Goal: Information Seeking & Learning: Learn about a topic

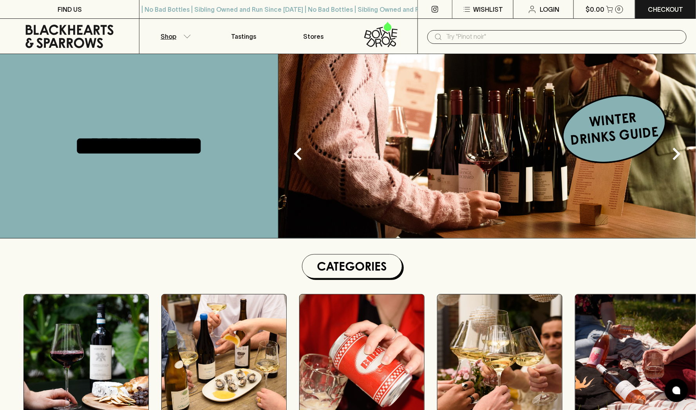
click at [181, 38] on button "Shop" at bounding box center [173, 36] width 69 height 35
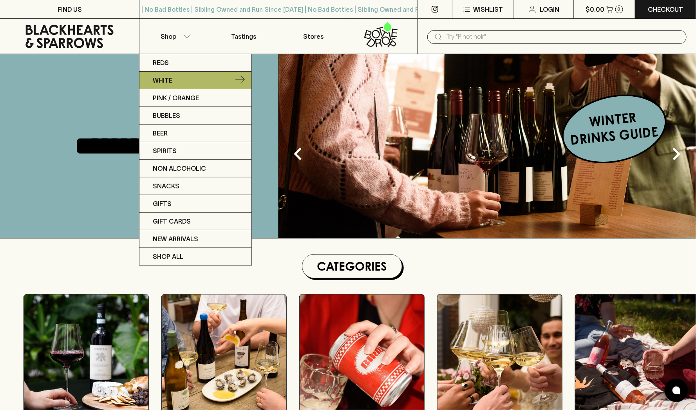
click at [184, 85] on link "White" at bounding box center [195, 81] width 112 height 18
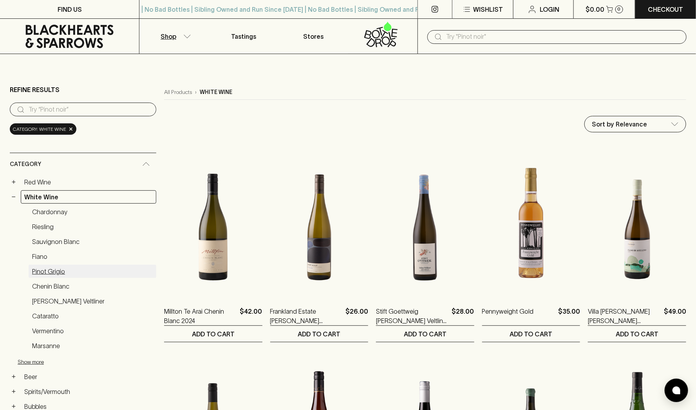
click at [57, 267] on link "Pinot Grigio" at bounding box center [93, 271] width 128 height 13
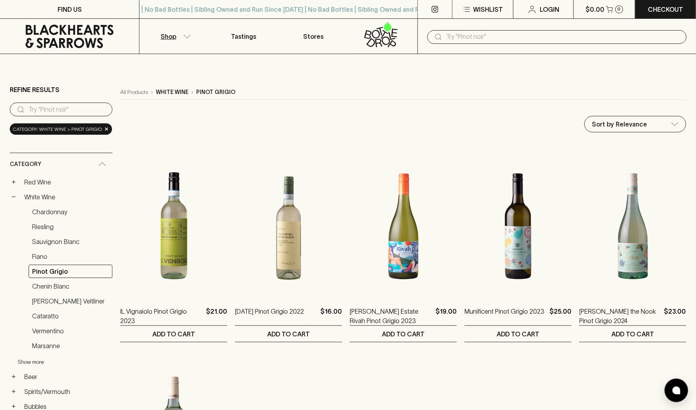
click at [40, 359] on button "Show more" at bounding box center [69, 362] width 103 height 16
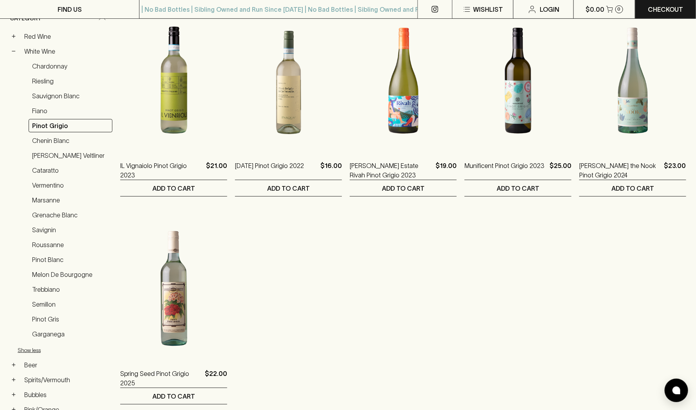
scroll to position [147, 0]
click at [51, 314] on link "Pinot Gris" at bounding box center [71, 318] width 84 height 13
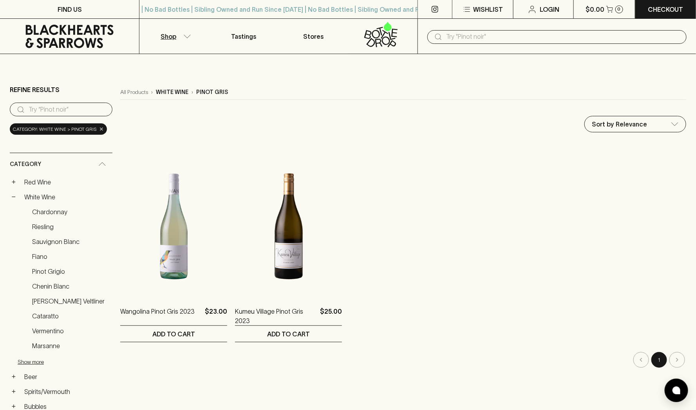
click at [101, 127] on div "Category: white wine > pinot gris ×" at bounding box center [58, 128] width 97 height 11
click at [99, 130] on span "×" at bounding box center [101, 129] width 5 height 8
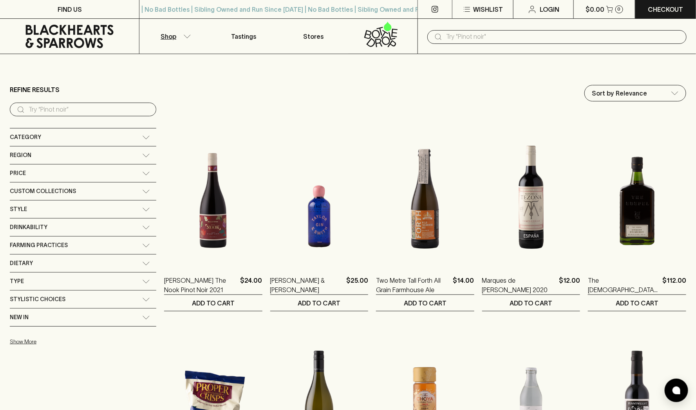
click at [178, 35] on button "Shop" at bounding box center [173, 36] width 69 height 35
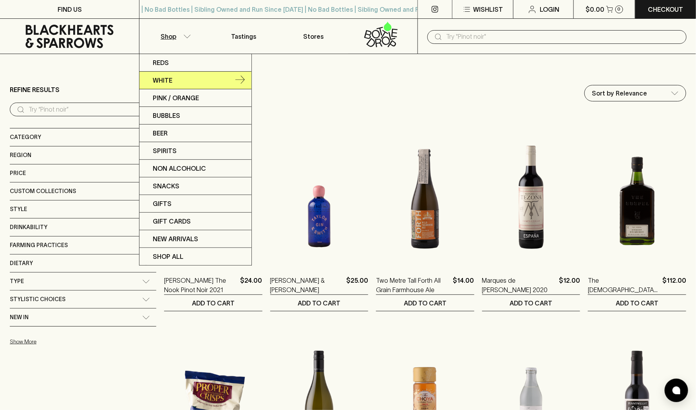
click at [181, 75] on link "White" at bounding box center [195, 81] width 112 height 18
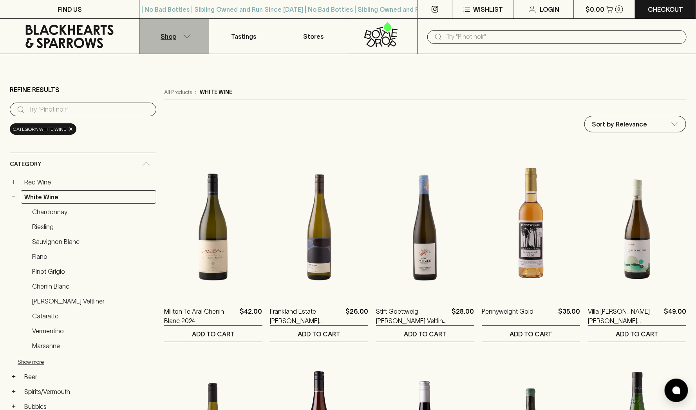
click at [184, 33] on button "Shop" at bounding box center [173, 36] width 69 height 35
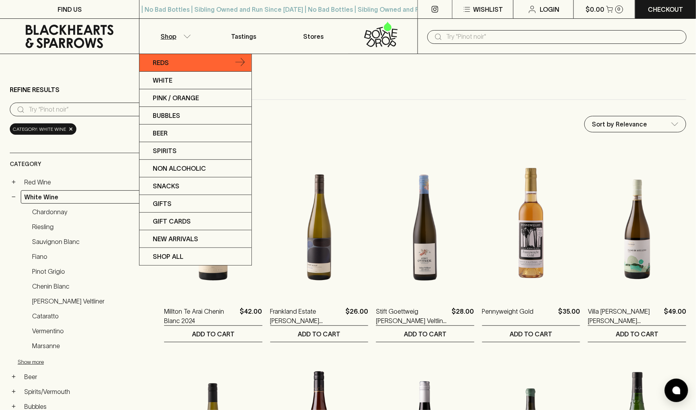
click at [172, 67] on link "Reds" at bounding box center [195, 63] width 112 height 18
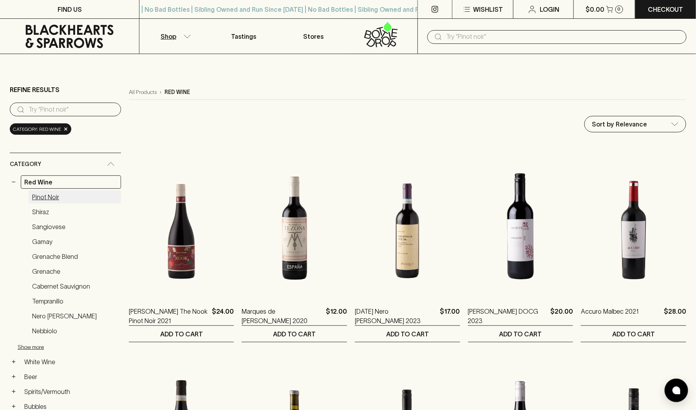
click at [52, 199] on link "Pinot Noir" at bounding box center [75, 196] width 92 height 13
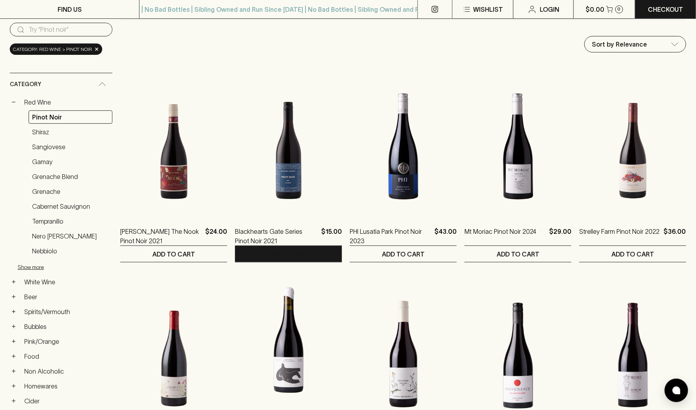
scroll to position [80, 0]
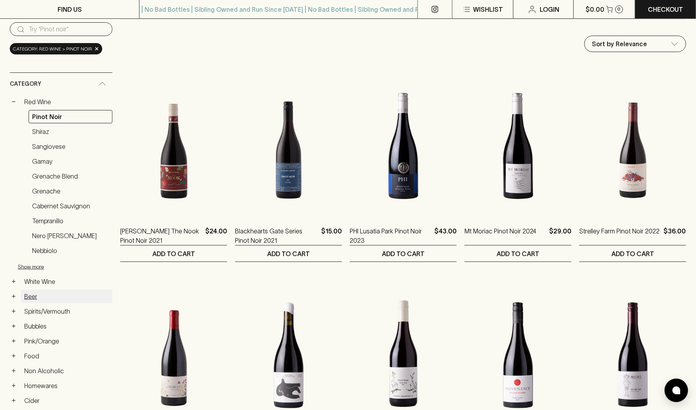
click at [44, 292] on link "Beer" at bounding box center [67, 296] width 92 height 13
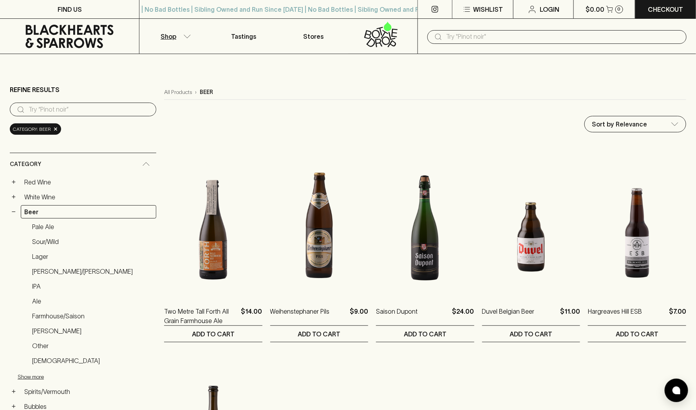
click at [185, 36] on icon "button" at bounding box center [187, 35] width 7 height 3
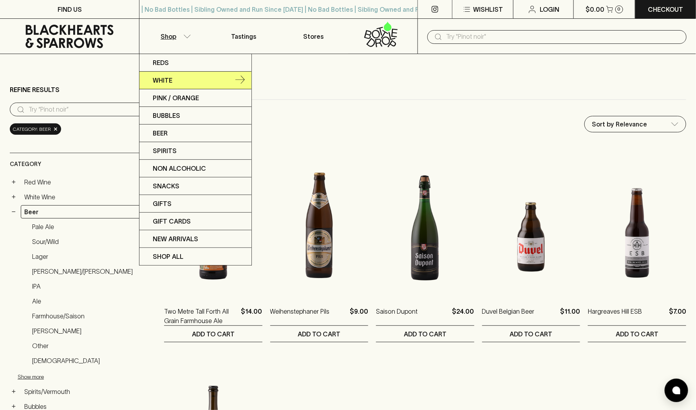
click at [186, 79] on link "White" at bounding box center [195, 81] width 112 height 18
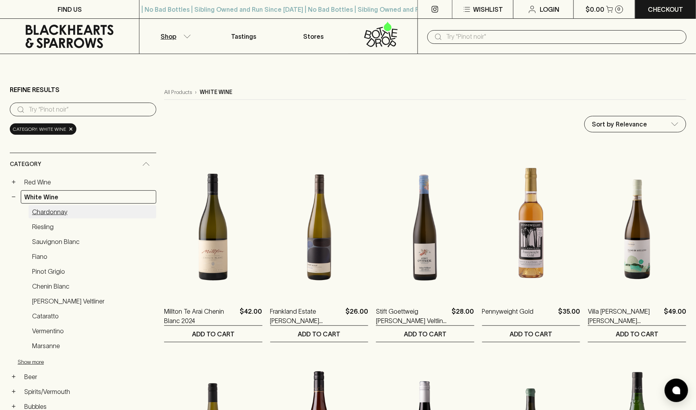
click at [63, 211] on link "Chardonnay" at bounding box center [93, 211] width 128 height 13
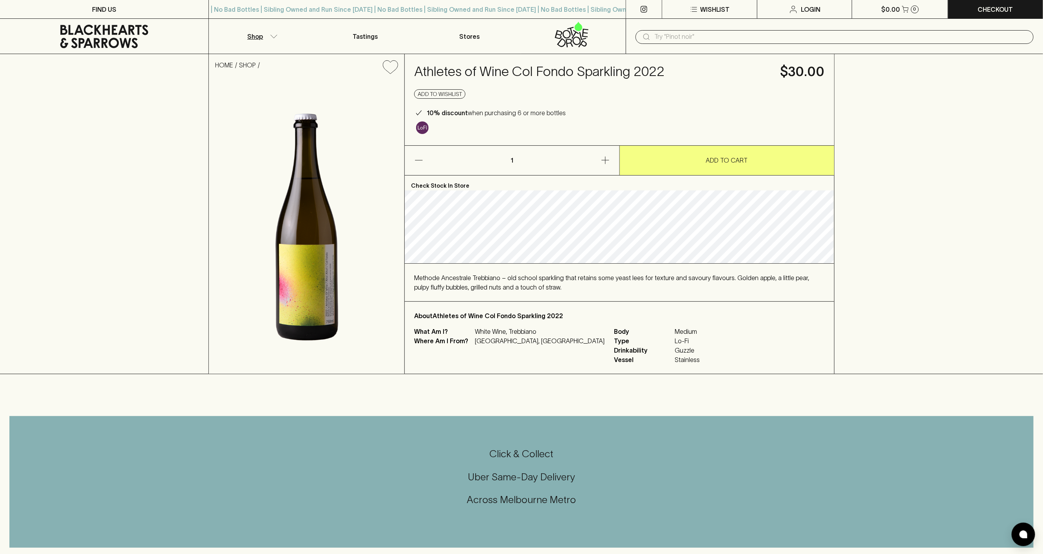
click at [260, 34] on p "Shop" at bounding box center [255, 36] width 16 height 9
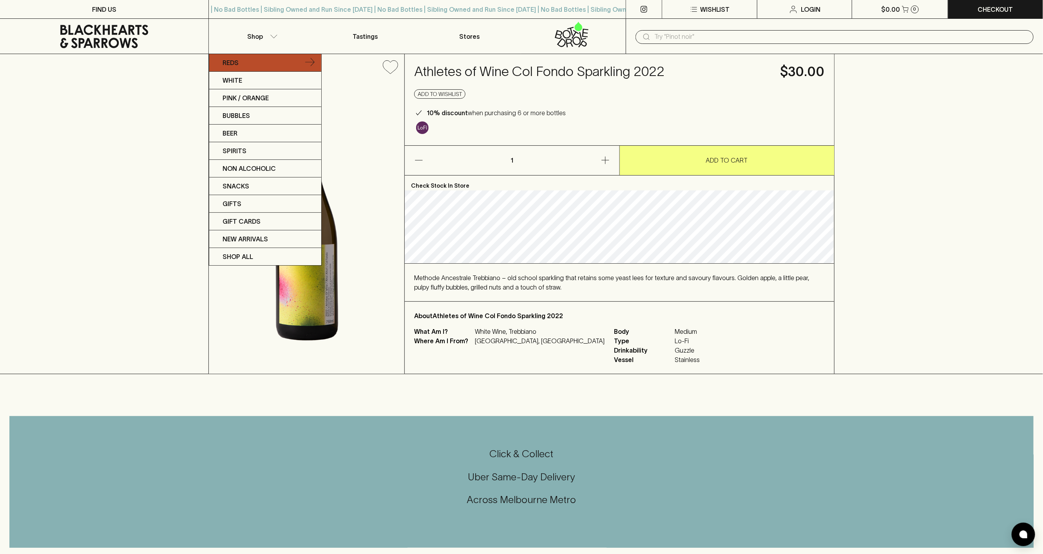
click at [264, 66] on link "Reds" at bounding box center [265, 63] width 112 height 18
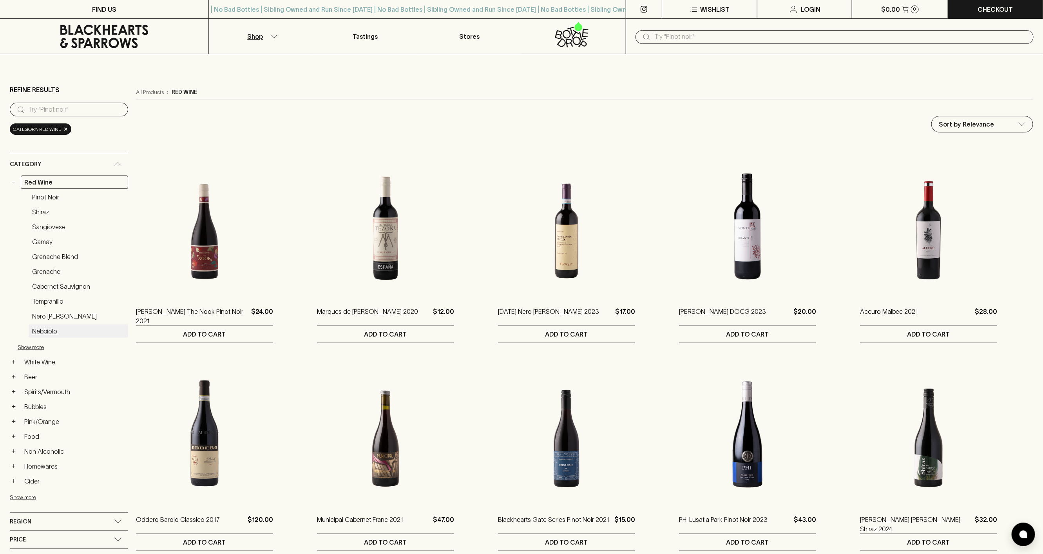
click at [51, 332] on link "Nebbiolo" at bounding box center [79, 330] width 100 height 13
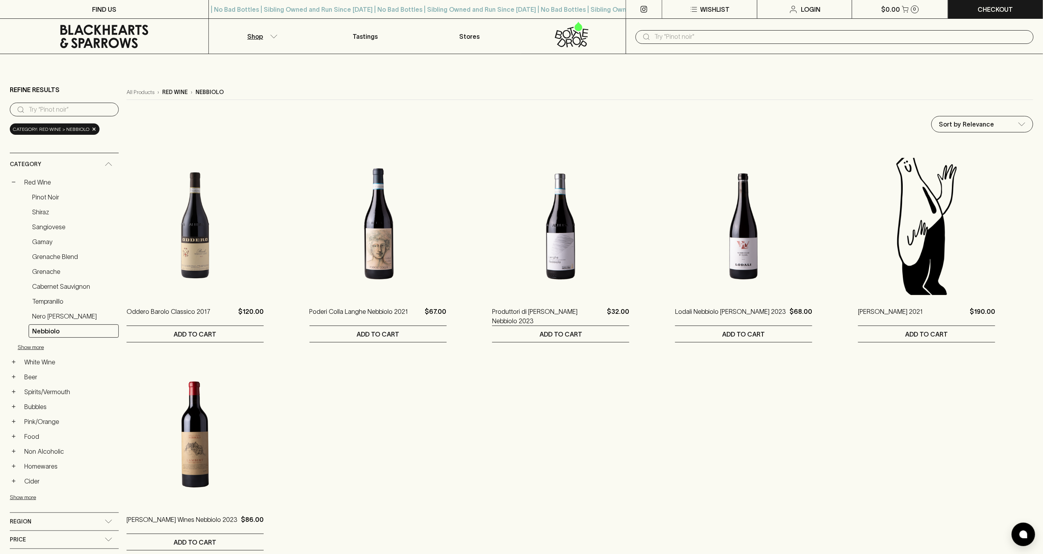
click at [275, 33] on button "Shop" at bounding box center [261, 36] width 104 height 35
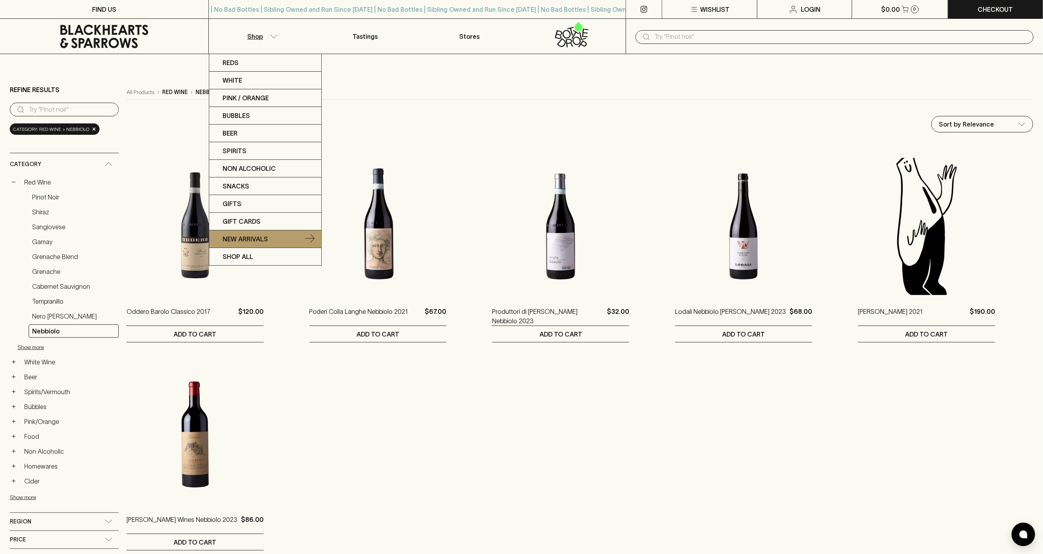
click at [243, 246] on link "New Arrivals" at bounding box center [265, 239] width 112 height 18
